Goal: Task Accomplishment & Management: Use online tool/utility

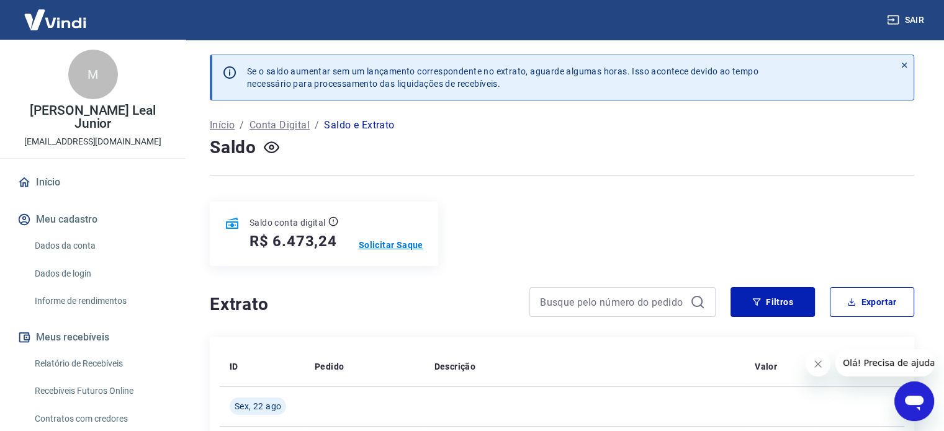
drag, startPoint x: 384, startPoint y: 238, endPoint x: 390, endPoint y: 242, distance: 8.1
click at [384, 238] on div "Saldo conta digital R$ 6.473,24 Solicitar Saque" at bounding box center [324, 234] width 228 height 65
click at [396, 243] on p "Solicitar Saque" at bounding box center [391, 245] width 65 height 12
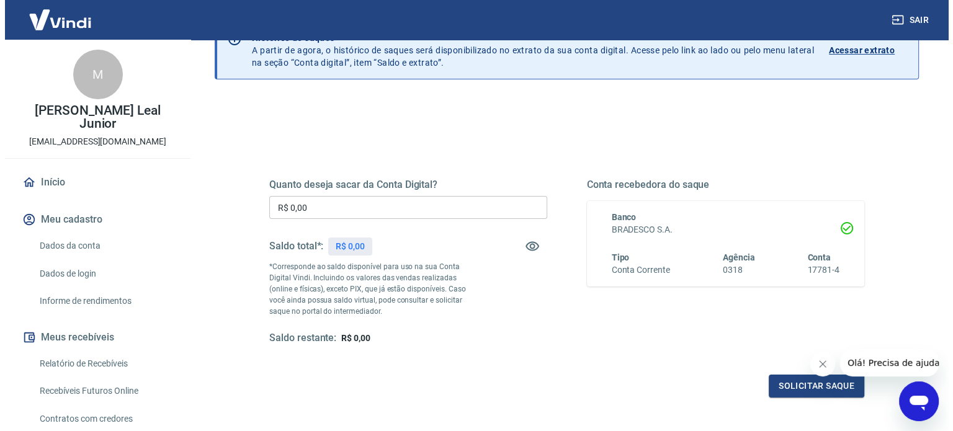
scroll to position [124, 0]
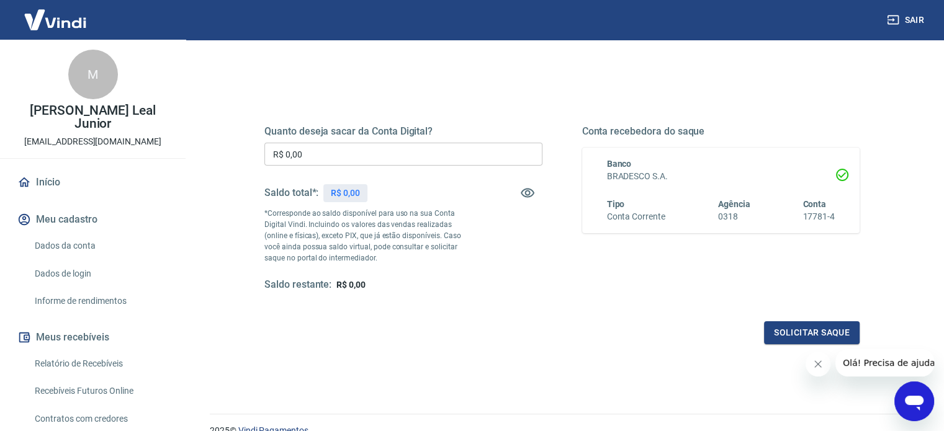
click at [399, 150] on input "R$ 0,00" at bounding box center [403, 154] width 278 height 23
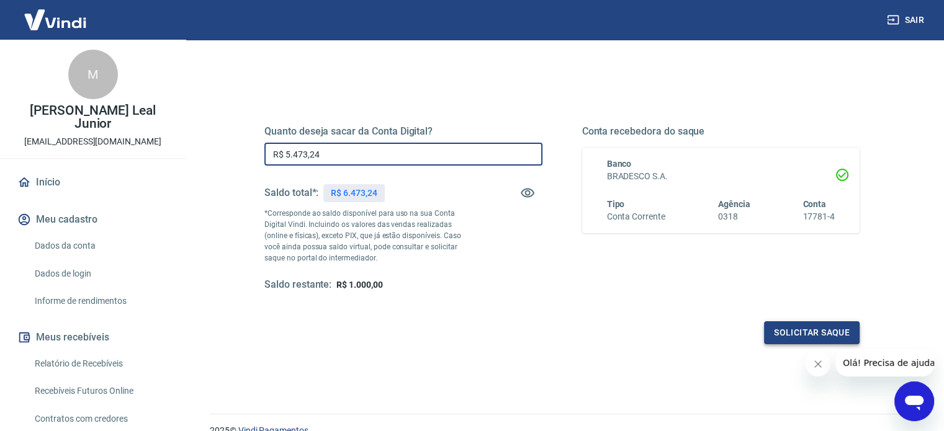
type input "R$ 5.473,24"
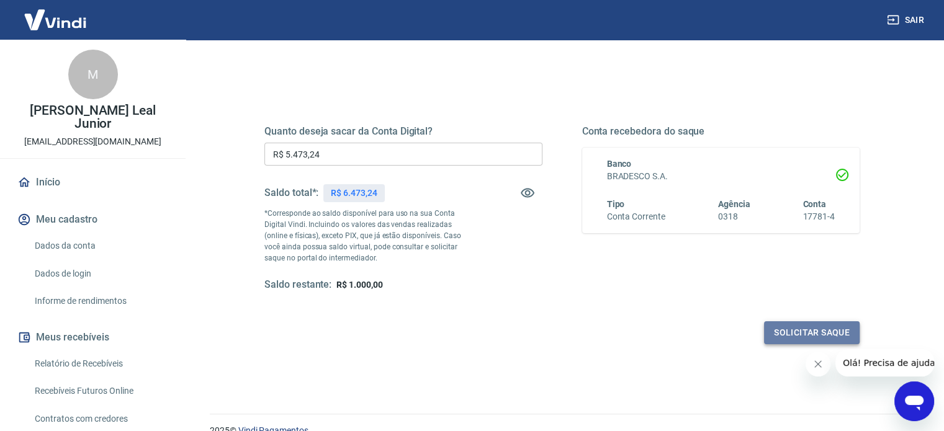
click at [768, 339] on button "Solicitar saque" at bounding box center [812, 333] width 96 height 23
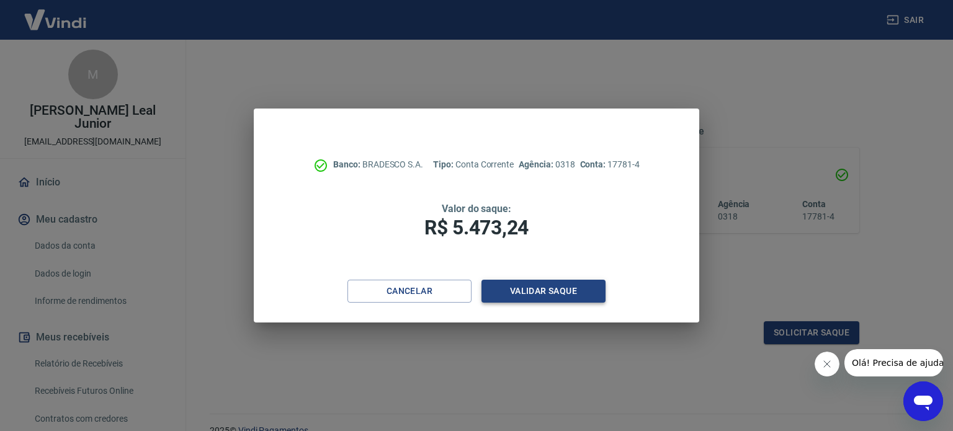
click at [541, 296] on button "Validar saque" at bounding box center [544, 291] width 124 height 23
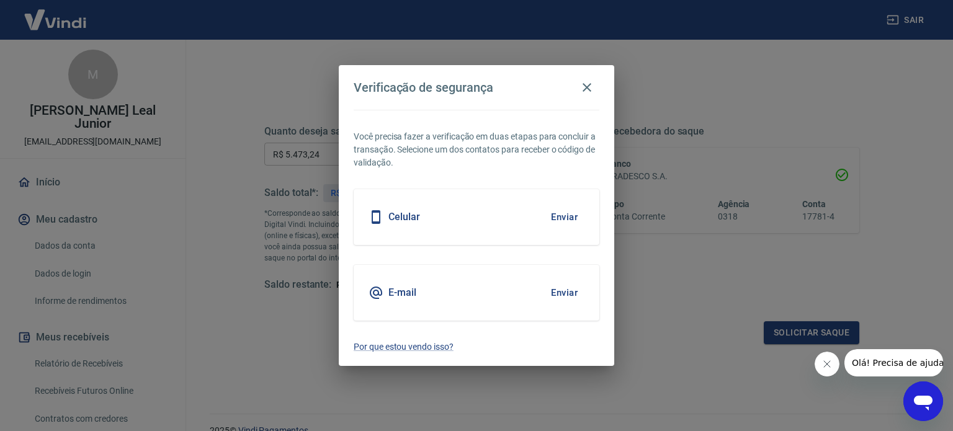
click at [825, 360] on icon "Fechar mensagem da empresa" at bounding box center [827, 364] width 10 height 10
click at [561, 284] on button "Enviar" at bounding box center [564, 293] width 40 height 26
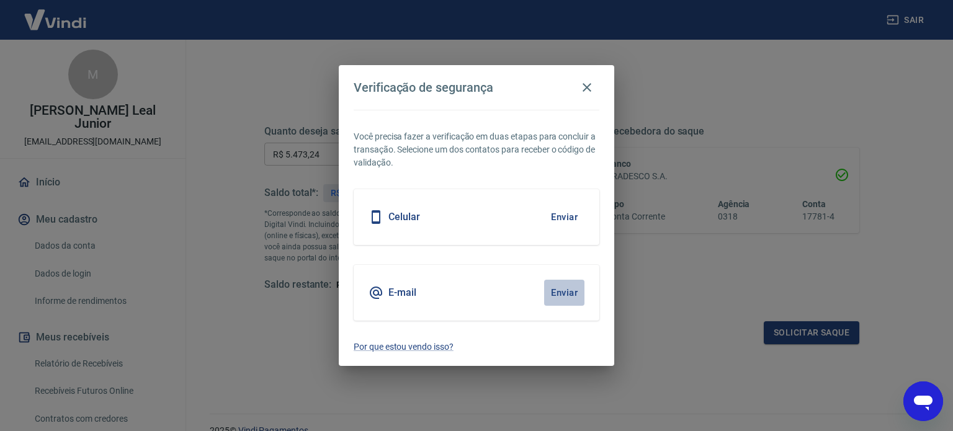
click at [569, 292] on button "Enviar" at bounding box center [564, 293] width 40 height 26
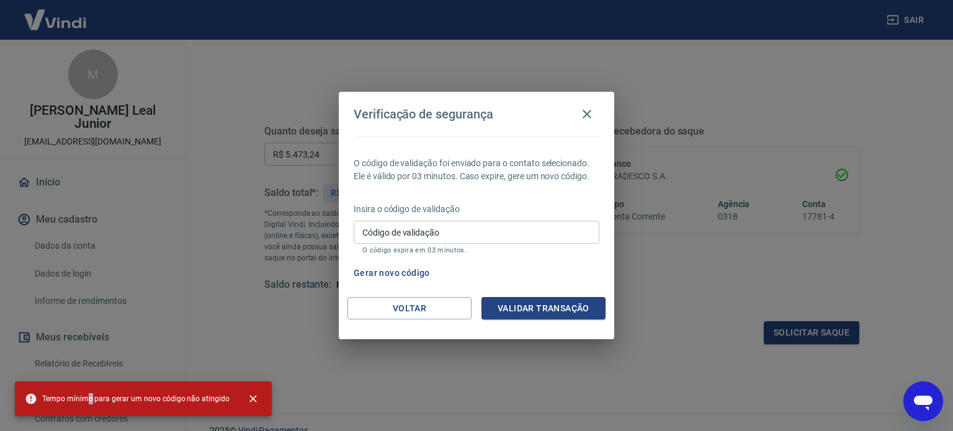
drag, startPoint x: 84, startPoint y: 402, endPoint x: 287, endPoint y: 377, distance: 203.9
click at [199, 402] on span "Tempo mínimo para gerar um novo código não atingido" at bounding box center [127, 399] width 205 height 12
click at [430, 243] on div "Código de validação Código de validação O código expira em 03 minutos." at bounding box center [477, 238] width 246 height 34
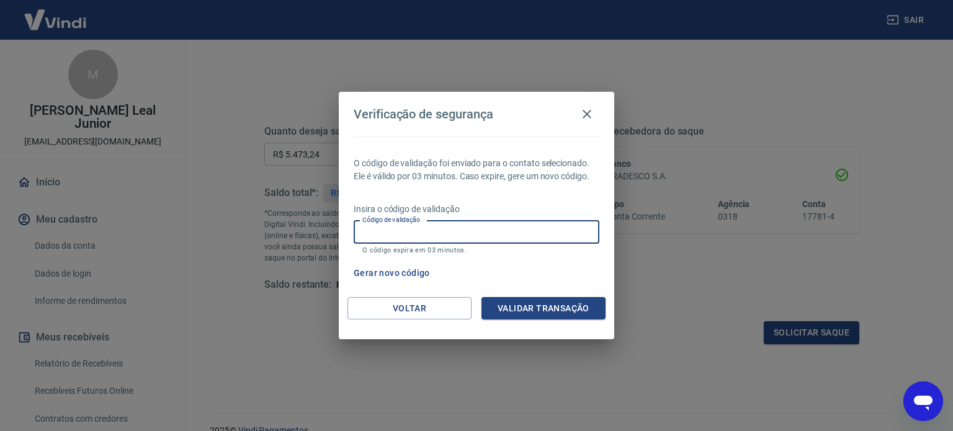
click at [445, 236] on input "Código de validação" at bounding box center [477, 232] width 246 height 23
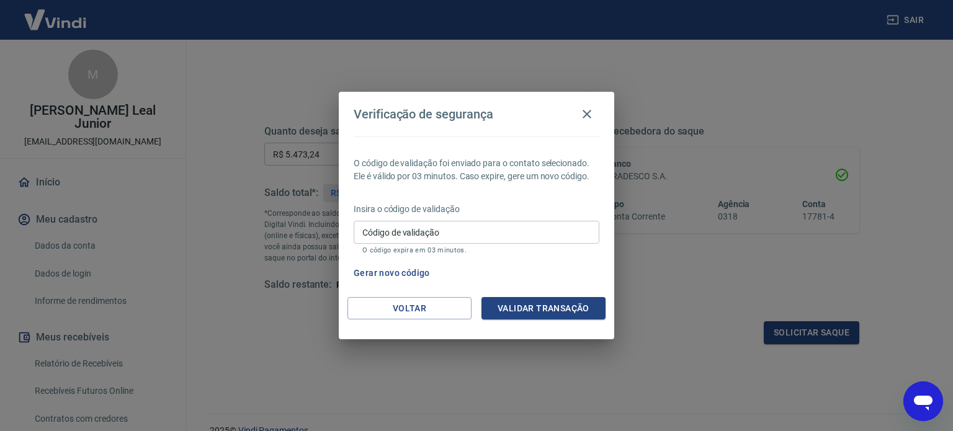
click at [497, 240] on input "Código de validação" at bounding box center [477, 232] width 246 height 23
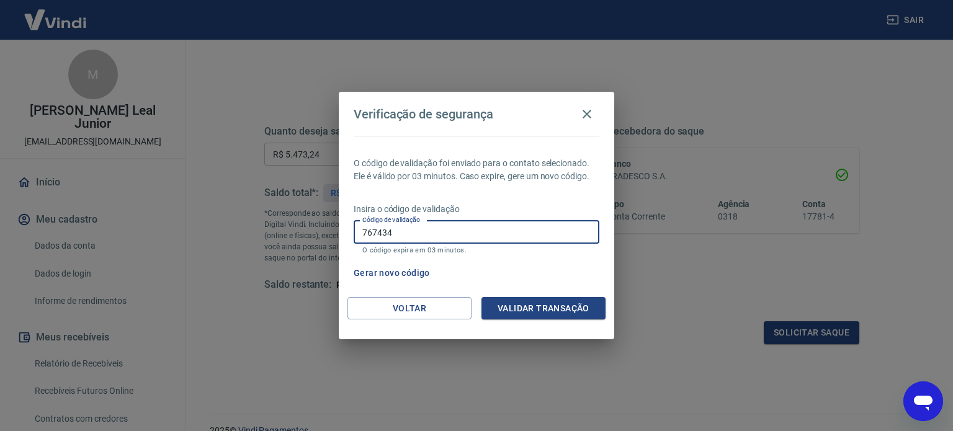
type input "767434"
click at [557, 312] on button "Validar transação" at bounding box center [544, 308] width 124 height 23
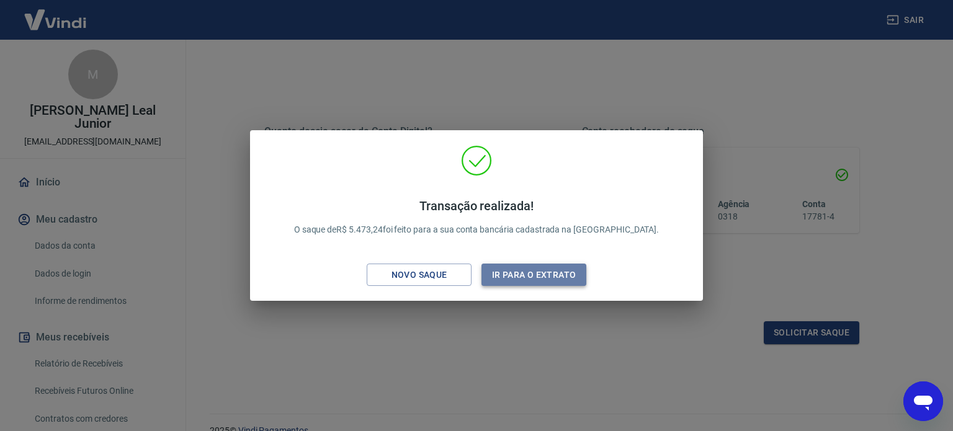
click at [529, 284] on button "Ir para o extrato" at bounding box center [534, 275] width 105 height 23
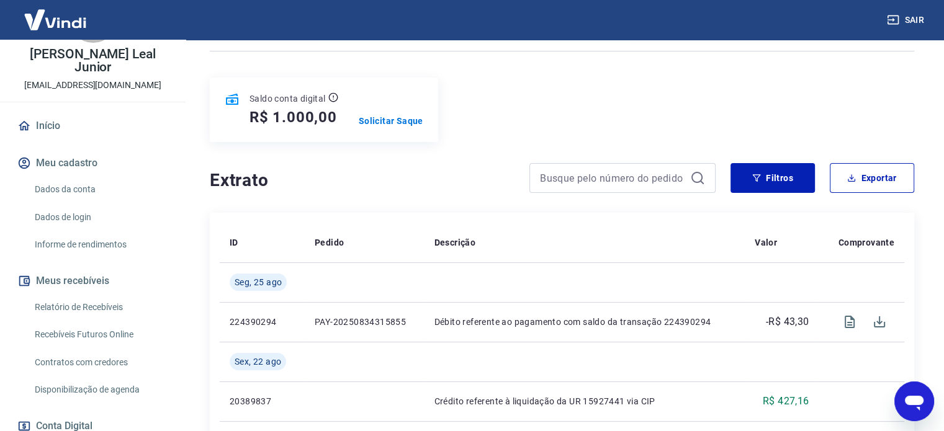
scroll to position [62, 0]
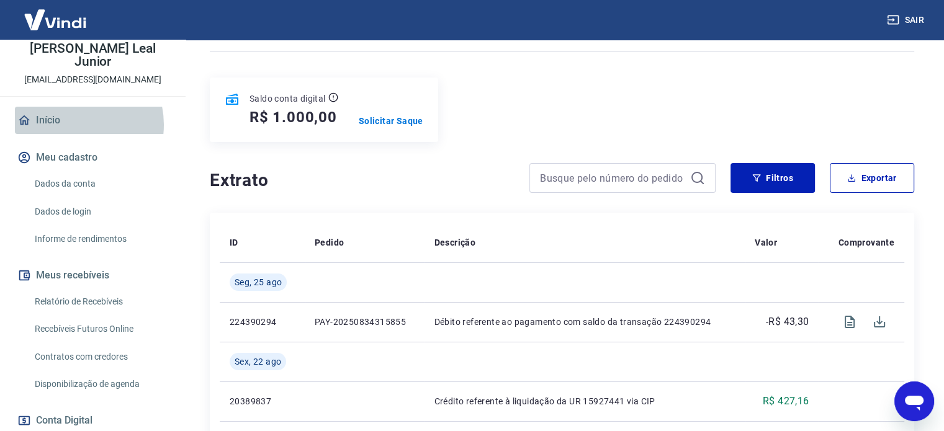
click at [71, 125] on link "Início" at bounding box center [93, 120] width 156 height 27
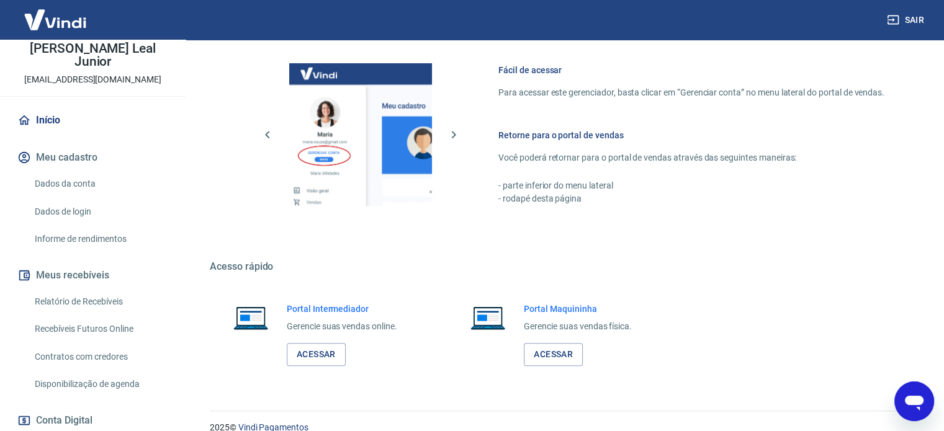
scroll to position [536, 0]
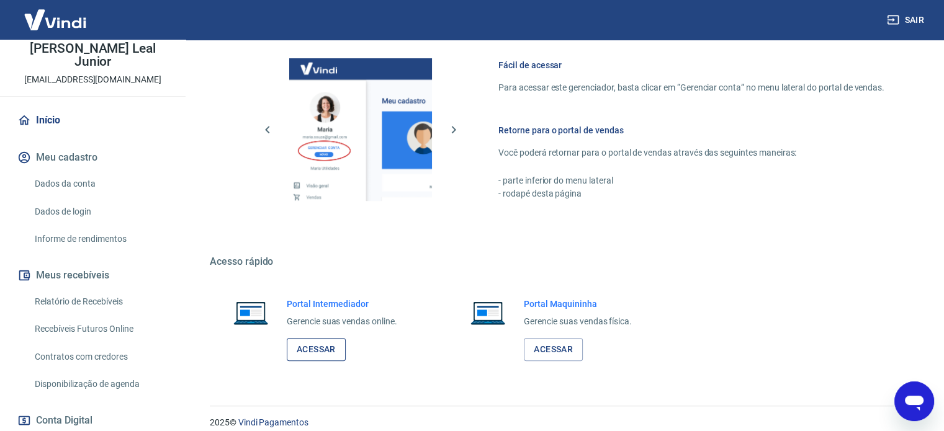
click at [323, 340] on link "Acessar" at bounding box center [316, 349] width 59 height 23
